Goal: Check status: Check status

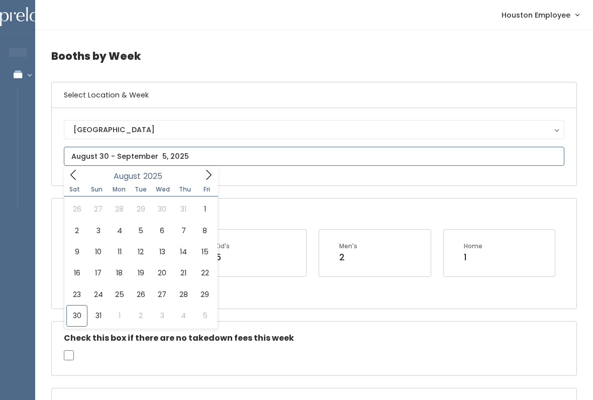
type input "[DATE] to [DATE]"
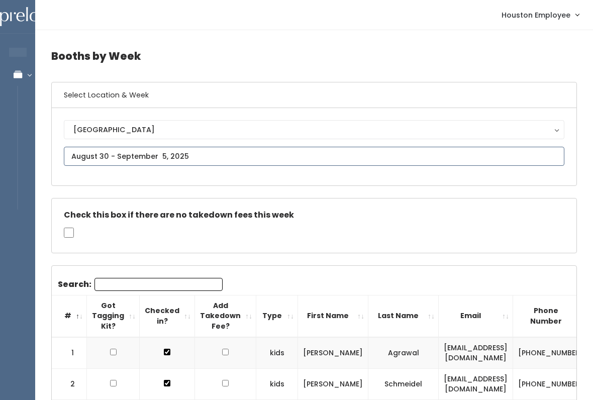
click at [210, 155] on input "text" at bounding box center [314, 156] width 500 height 19
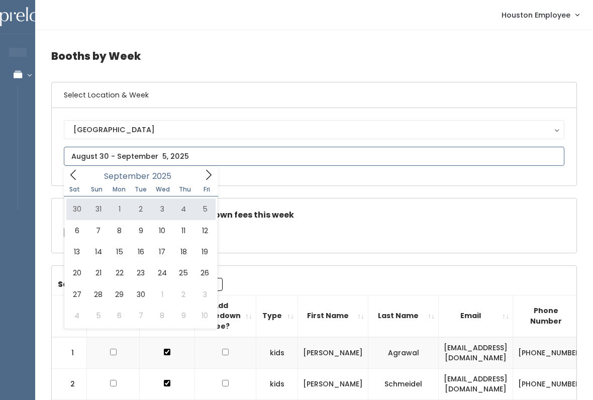
type input "[DATE] to [DATE]"
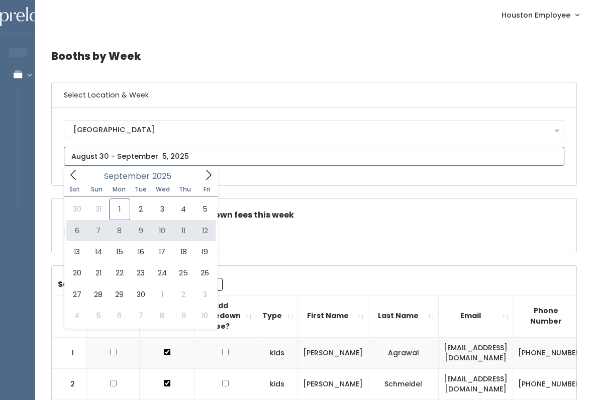
type input "September 6 to September 12"
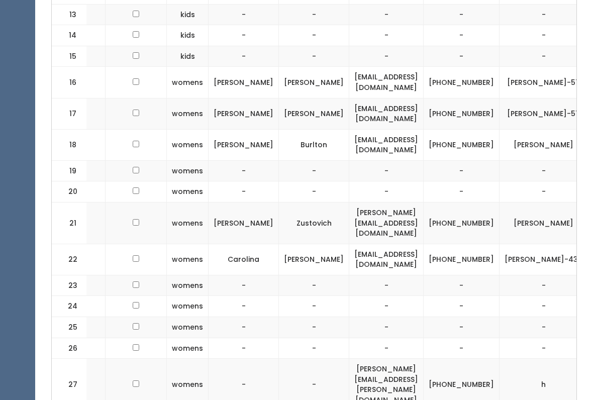
scroll to position [756, 0]
